Goal: Check status: Check status

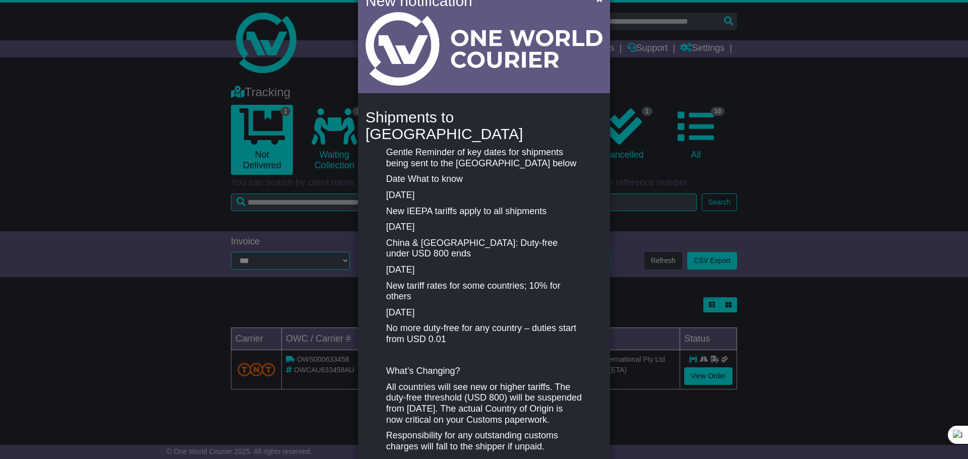
scroll to position [100, 0]
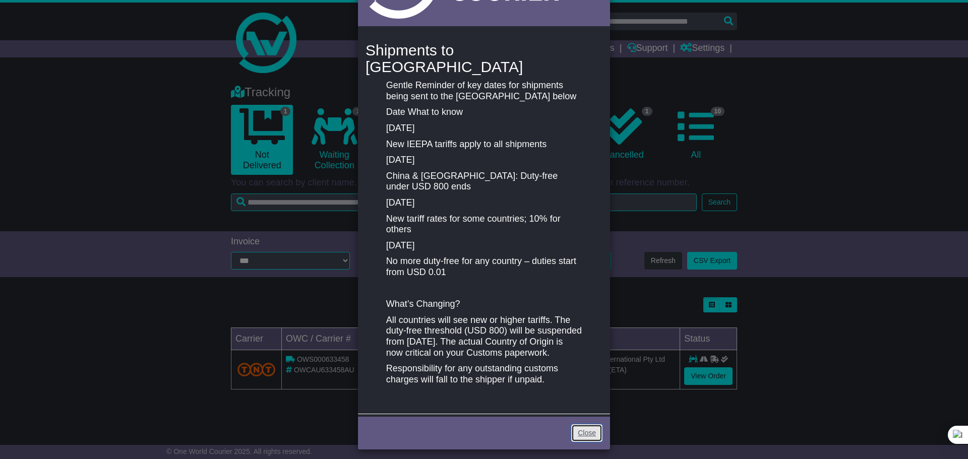
click at [583, 429] on link "Close" at bounding box center [586, 434] width 31 height 18
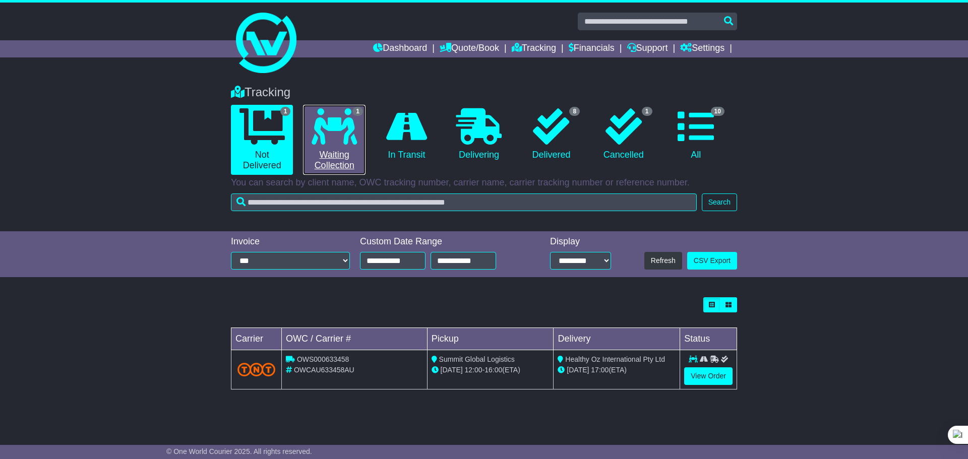
click at [332, 135] on icon at bounding box center [334, 126] width 45 height 36
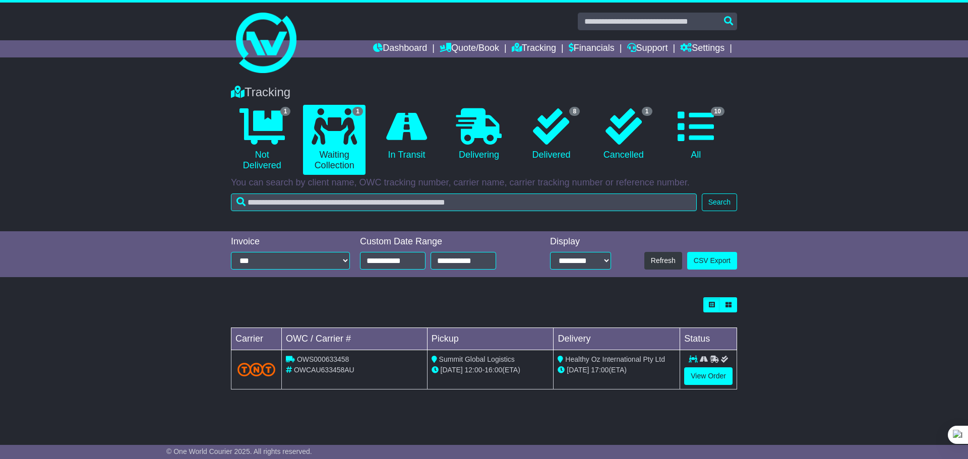
click at [755, 281] on div "Tracking 1 Not Delivered 1 Waiting Collection 0 In Transit 0 Delivering 8 1 10" at bounding box center [484, 252] width 968 height 354
click at [744, 325] on div "Loading... No bookings found Carrier OWC / Carrier # Pickup Delivery Status OWS…" at bounding box center [484, 349] width 968 height 113
click at [741, 282] on div "Tracking 1 Not Delivered 1 Waiting Collection 0 In Transit 0 Delivering 8 1 10" at bounding box center [484, 252] width 968 height 354
click at [747, 318] on div "Loading... No bookings found Carrier OWC / Carrier # Pickup Delivery Status OWS…" at bounding box center [484, 349] width 968 height 113
click at [743, 281] on div "Tracking 1 Not Delivered 1 Waiting Collection 0 In Transit 0 Delivering 8 1 10" at bounding box center [484, 252] width 968 height 354
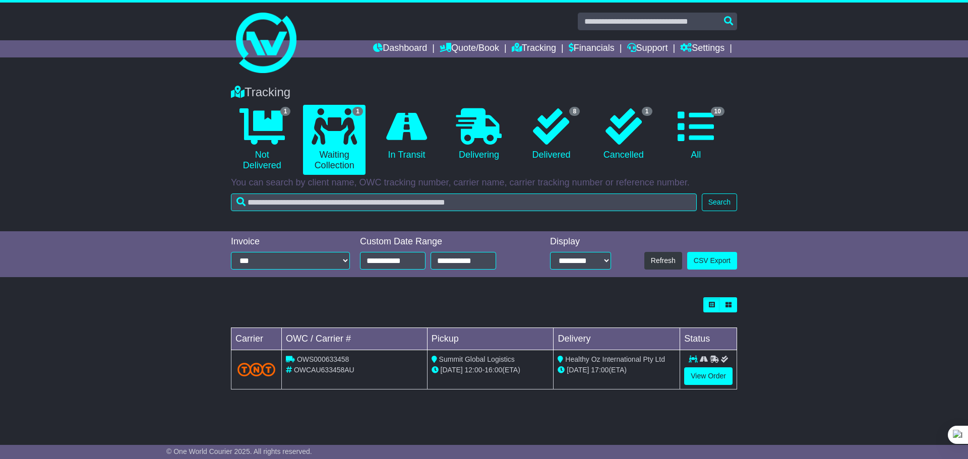
click at [746, 324] on div "Loading... No bookings found Carrier OWC / Carrier # Pickup Delivery Status OWS…" at bounding box center [484, 349] width 968 height 113
click at [738, 280] on div "Tracking 1 Not Delivered 1 Waiting Collection 0 In Transit 0 Delivering 8 1 10" at bounding box center [484, 252] width 968 height 354
click at [743, 321] on div "Loading... No bookings found Carrier OWC / Carrier # Pickup Delivery Status OWS…" at bounding box center [484, 349] width 968 height 113
click at [799, 325] on div "Loading... No bookings found Carrier OWC / Carrier # Pickup Delivery Status OWS…" at bounding box center [484, 349] width 968 height 113
